Goal: Transaction & Acquisition: Purchase product/service

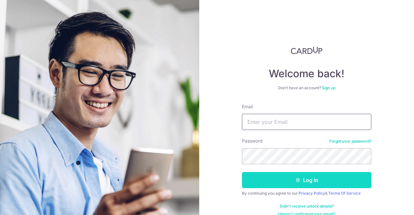
type input "[EMAIL_ADDRESS][DOMAIN_NAME]"
click at [295, 181] on icon "submit" at bounding box center [297, 179] width 5 height 5
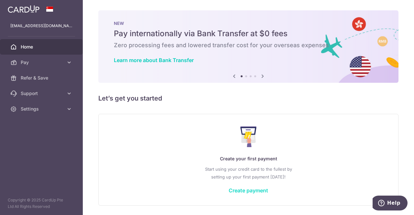
click at [235, 190] on link "Create payment" at bounding box center [248, 190] width 39 height 6
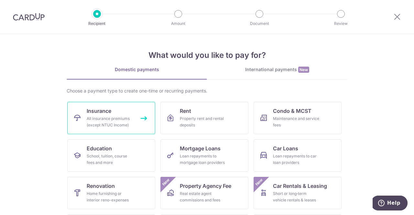
click at [94, 115] on link "Insurance All insurance premiums (except NTUC Income)" at bounding box center [111, 118] width 88 height 32
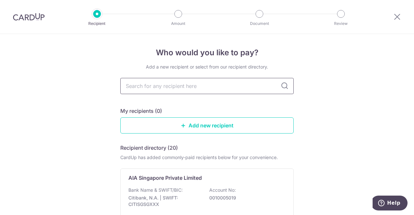
click at [164, 87] on input "text" at bounding box center [206, 86] width 173 height 16
type input "M"
type input "[GEOGRAPHIC_DATA] taiping"
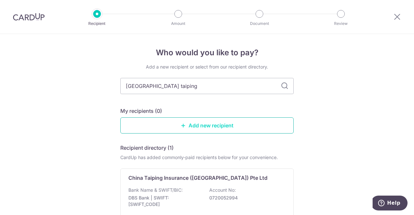
click at [164, 126] on link "Add new recipient" at bounding box center [206, 125] width 173 height 16
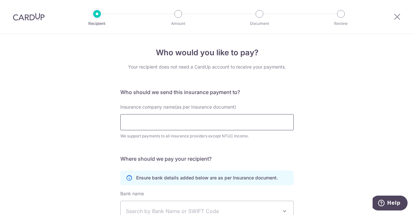
click at [164, 126] on input "Insurance company name(as per Insurance document)" at bounding box center [206, 122] width 173 height 16
click button "Submit Request" at bounding box center [0, 0] width 0 height 0
click at [341, 134] on div "Who would you like to pay? Your recipient does not need a CardUp account to rec…" at bounding box center [207, 175] width 414 height 283
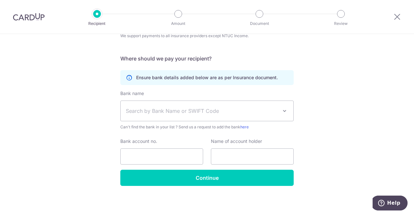
scroll to position [101, 0]
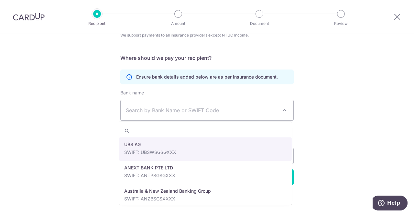
click at [250, 108] on span "Search by Bank Name or SWIFT Code" at bounding box center [202, 110] width 152 height 8
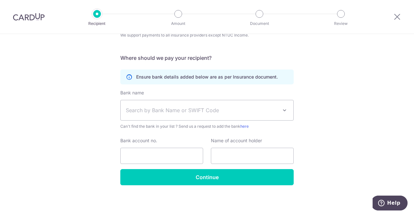
click at [363, 122] on div "Who would you like to pay? Your recipient does not need a CardUp account to rec…" at bounding box center [207, 74] width 414 height 283
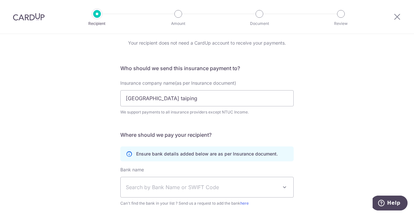
scroll to position [0, 0]
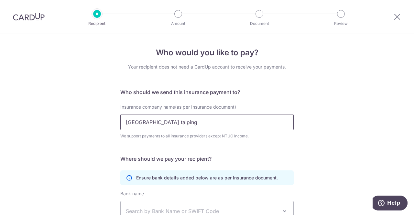
click at [205, 116] on input "[GEOGRAPHIC_DATA] taiping" at bounding box center [206, 122] width 173 height 16
type input "C"
click at [394, 205] on span "Help" at bounding box center [393, 203] width 13 height 6
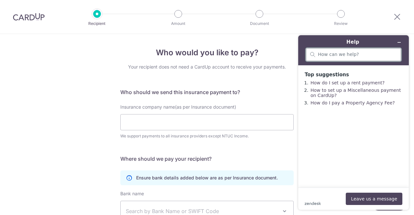
click at [330, 54] on input "search" at bounding box center [357, 55] width 79 height 6
type input "what is the insurance payment"
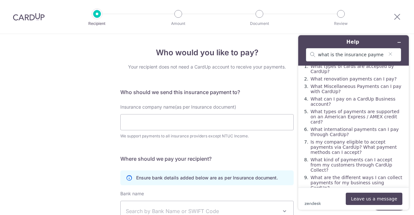
scroll to position [26, 0]
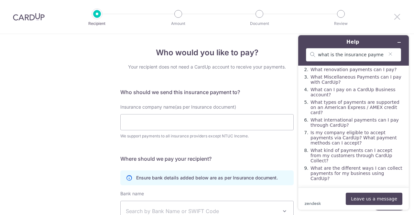
click at [397, 17] on icon at bounding box center [397, 17] width 8 height 8
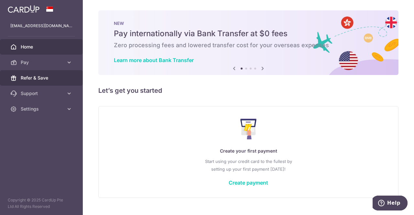
click at [32, 79] on span "Refer & Save" at bounding box center [42, 78] width 43 height 6
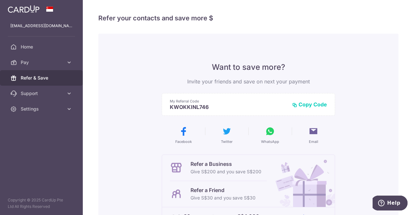
click at [309, 106] on button "Copy Code" at bounding box center [309, 104] width 35 height 6
click at [0, 0] on button "Copied" at bounding box center [0, 0] width 0 height 0
click at [154, 139] on div "Want to save more? Invite your friends and save on next your payment My Referra…" at bounding box center [248, 164] width 300 height 261
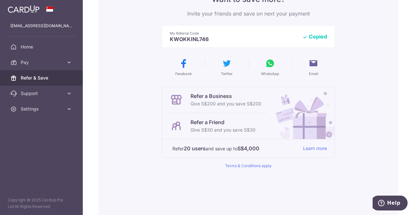
scroll to position [78, 0]
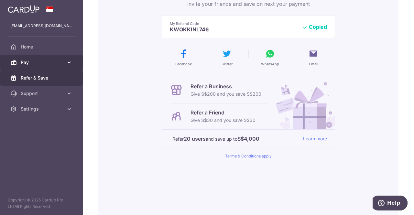
click at [23, 62] on span "Pay" at bounding box center [42, 62] width 43 height 6
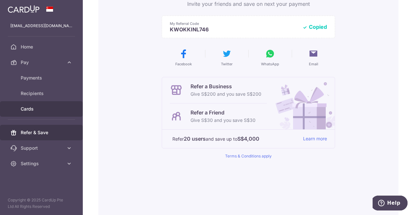
click at [34, 110] on span "Cards" at bounding box center [42, 109] width 43 height 6
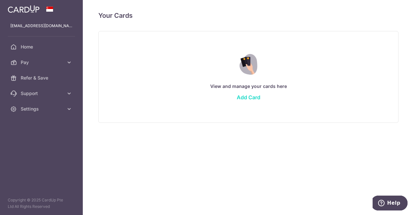
click at [251, 98] on link "Add Card" at bounding box center [249, 97] width 24 height 6
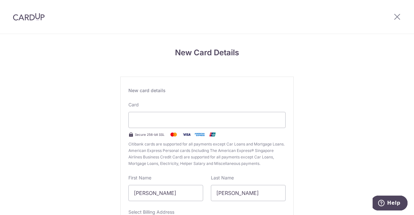
click at [379, 148] on div "New Card Details New card details Card Secure 256-bit SSL Citibank cards are su…" at bounding box center [207, 170] width 414 height 272
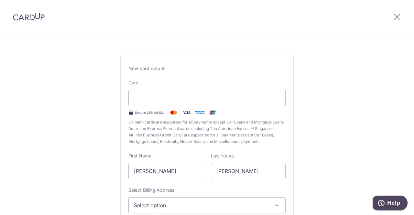
scroll to position [90, 0]
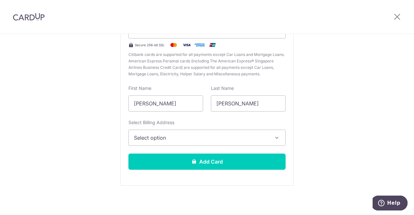
click at [256, 136] on span "Select option" at bounding box center [201, 138] width 134 height 8
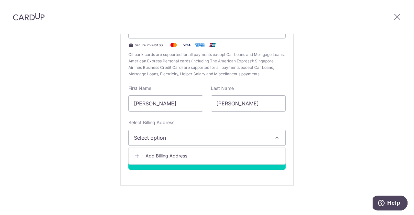
click at [326, 137] on div "New Card Details New card details Card Secure 256-bit SSL Citibank cards are su…" at bounding box center [207, 80] width 414 height 272
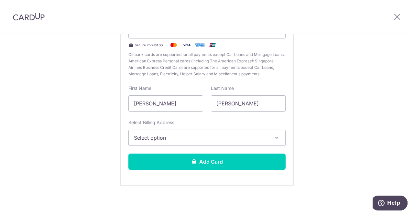
click at [240, 135] on span "Select option" at bounding box center [201, 138] width 134 height 8
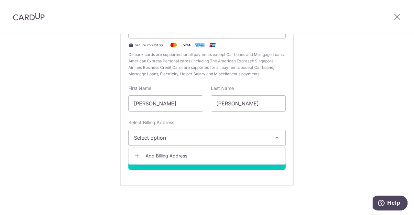
click at [219, 154] on span "Add Billing Address" at bounding box center [212, 156] width 134 height 6
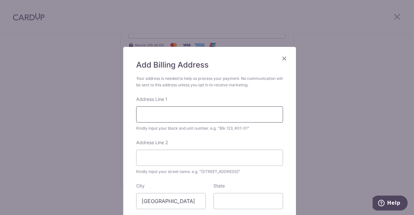
click at [196, 112] on input "Address Line 1" at bounding box center [209, 114] width 147 height 16
type input "[STREET_ADDRESS]"
type input "The Topiary"
click at [264, 198] on input "State" at bounding box center [247, 201] width 69 height 16
type input "[GEOGRAPHIC_DATA]"
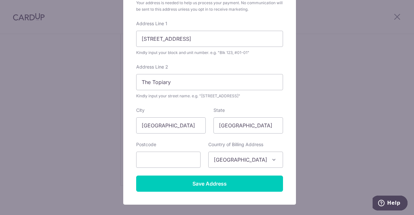
scroll to position [77, 0]
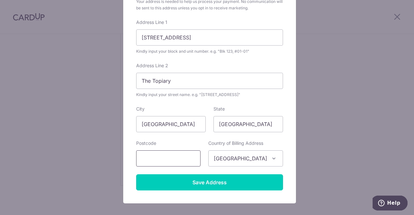
click at [197, 157] on input "text" at bounding box center [168, 158] width 64 height 16
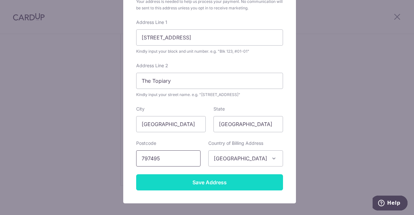
type input "797495"
click at [197, 186] on input "Save Address" at bounding box center [209, 182] width 147 height 16
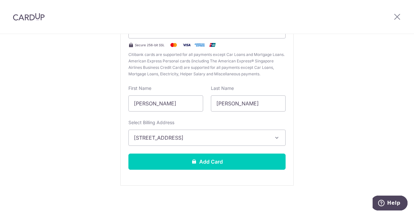
click at [328, 103] on div "New Card Details New card details Card Secure 256-bit SSL Citibank cards are su…" at bounding box center [207, 80] width 414 height 272
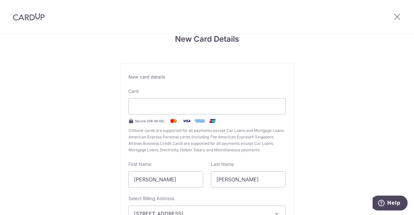
scroll to position [0, 0]
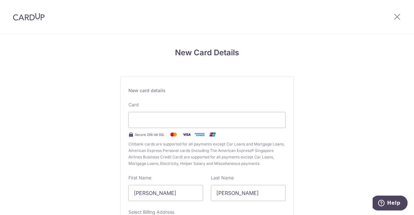
click at [69, 56] on div "New Card Details New card details Card Secure 256-bit SSL Citibank cards are su…" at bounding box center [207, 170] width 414 height 272
